Goal: Navigation & Orientation: Find specific page/section

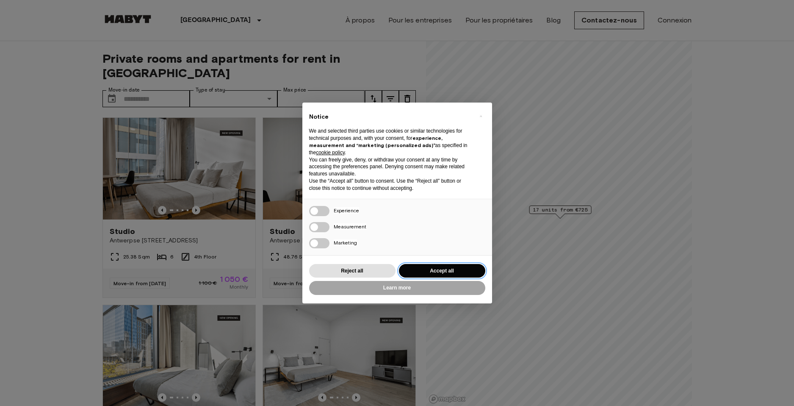
click at [445, 269] on button "Accept all" at bounding box center [442, 271] width 86 height 14
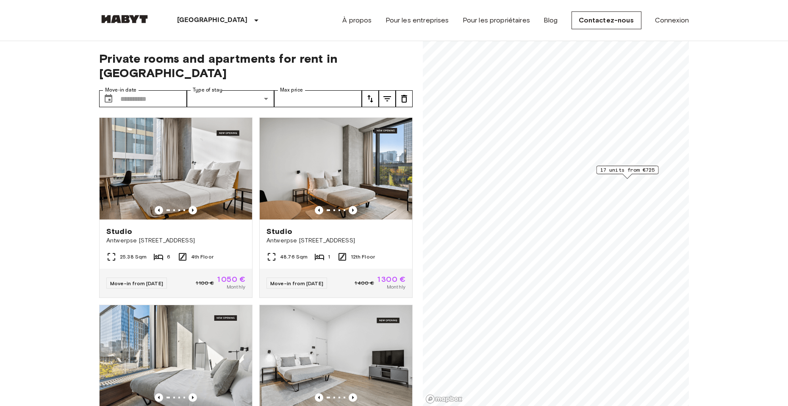
click at [630, 170] on span "17 units from €725" at bounding box center [627, 170] width 55 height 8
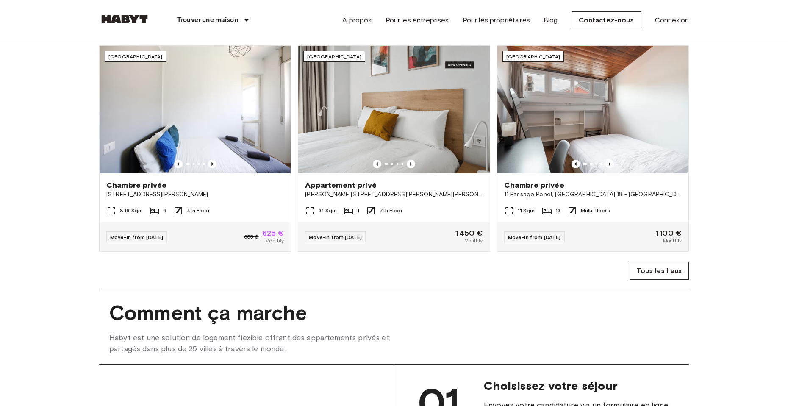
scroll to position [254, 0]
